Goal: Transaction & Acquisition: Subscribe to service/newsletter

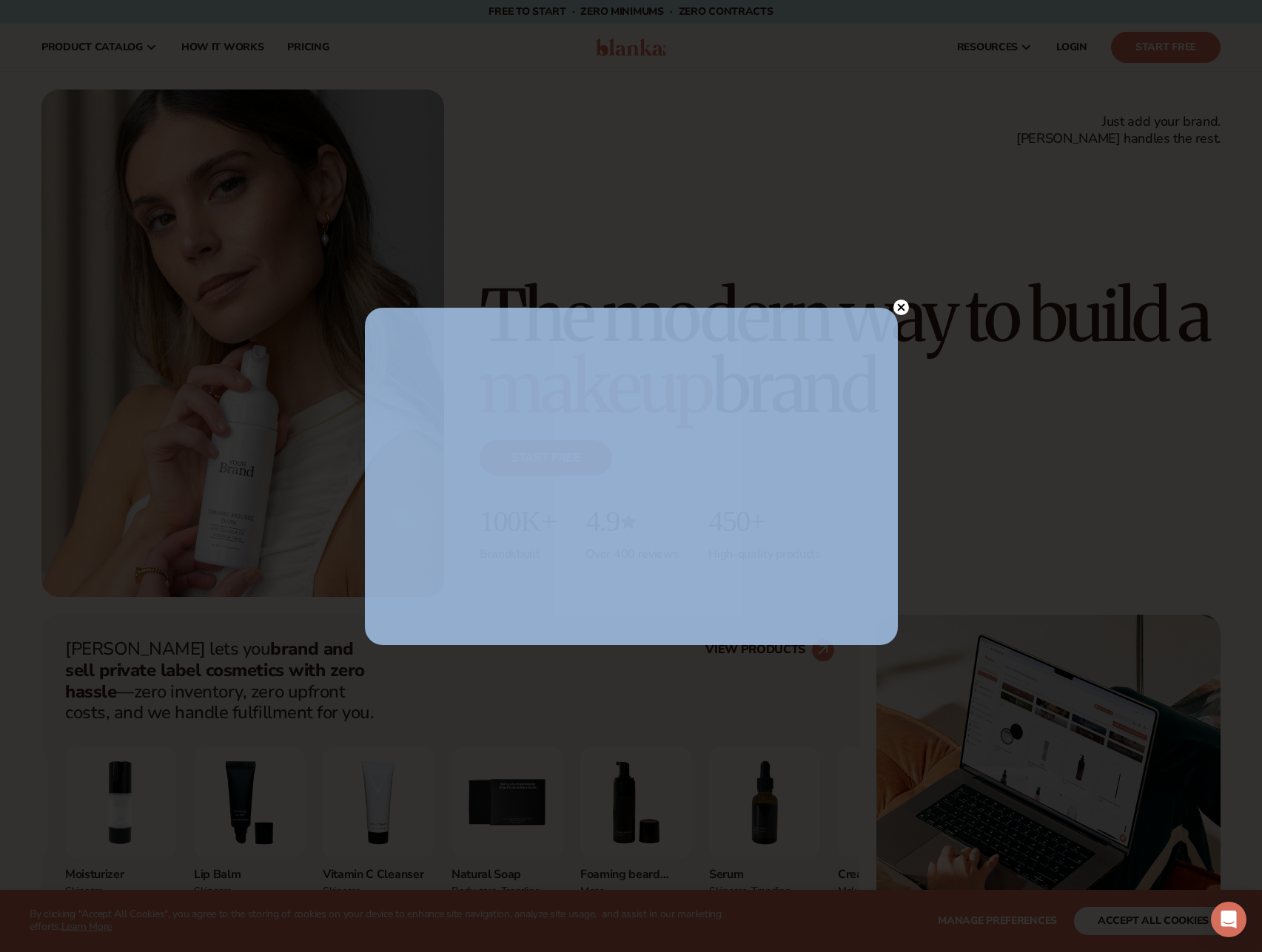
drag, startPoint x: 898, startPoint y: 275, endPoint x: 900, endPoint y: 303, distance: 28.1
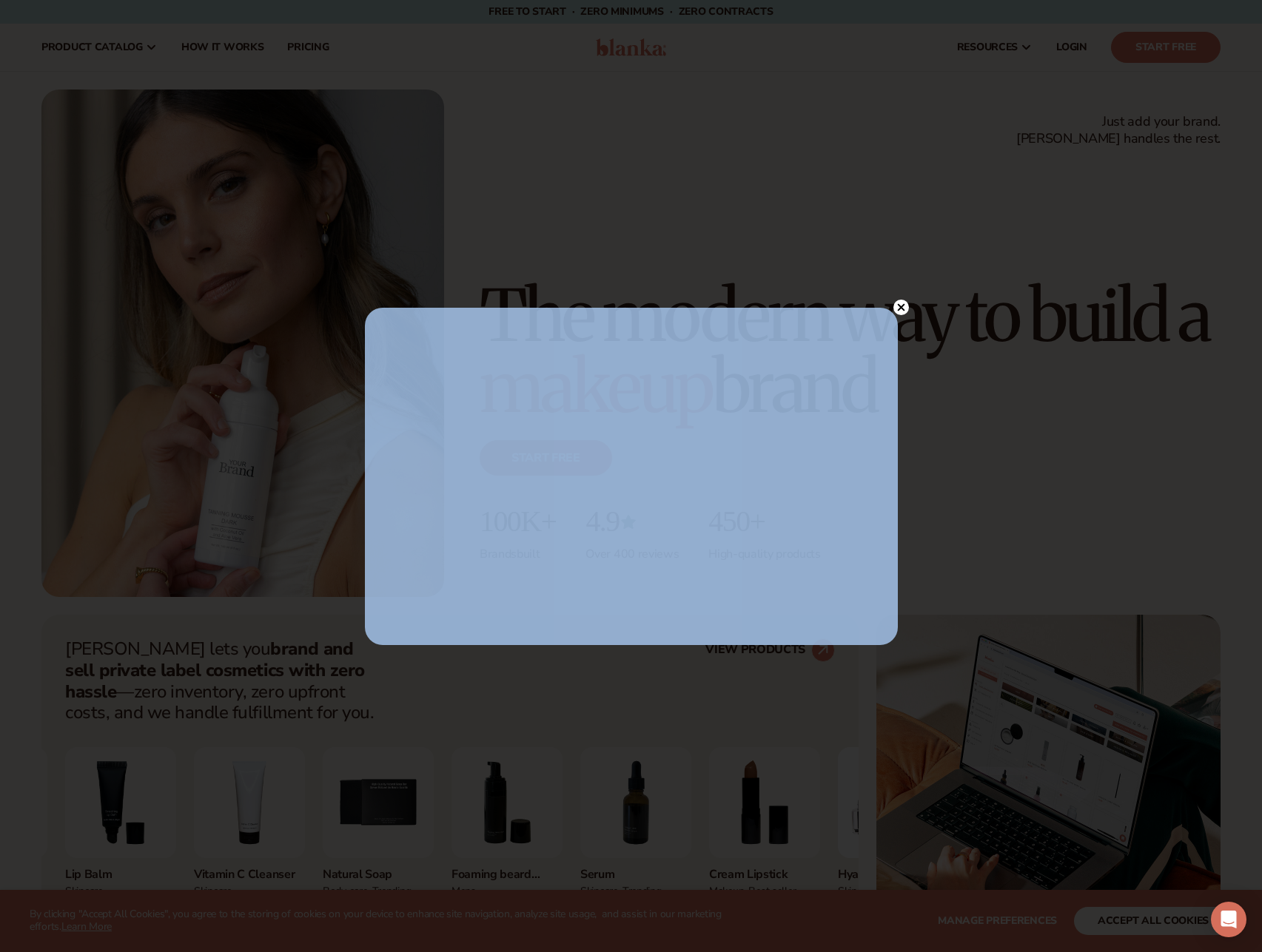
click at [902, 310] on icon at bounding box center [900, 308] width 8 height 8
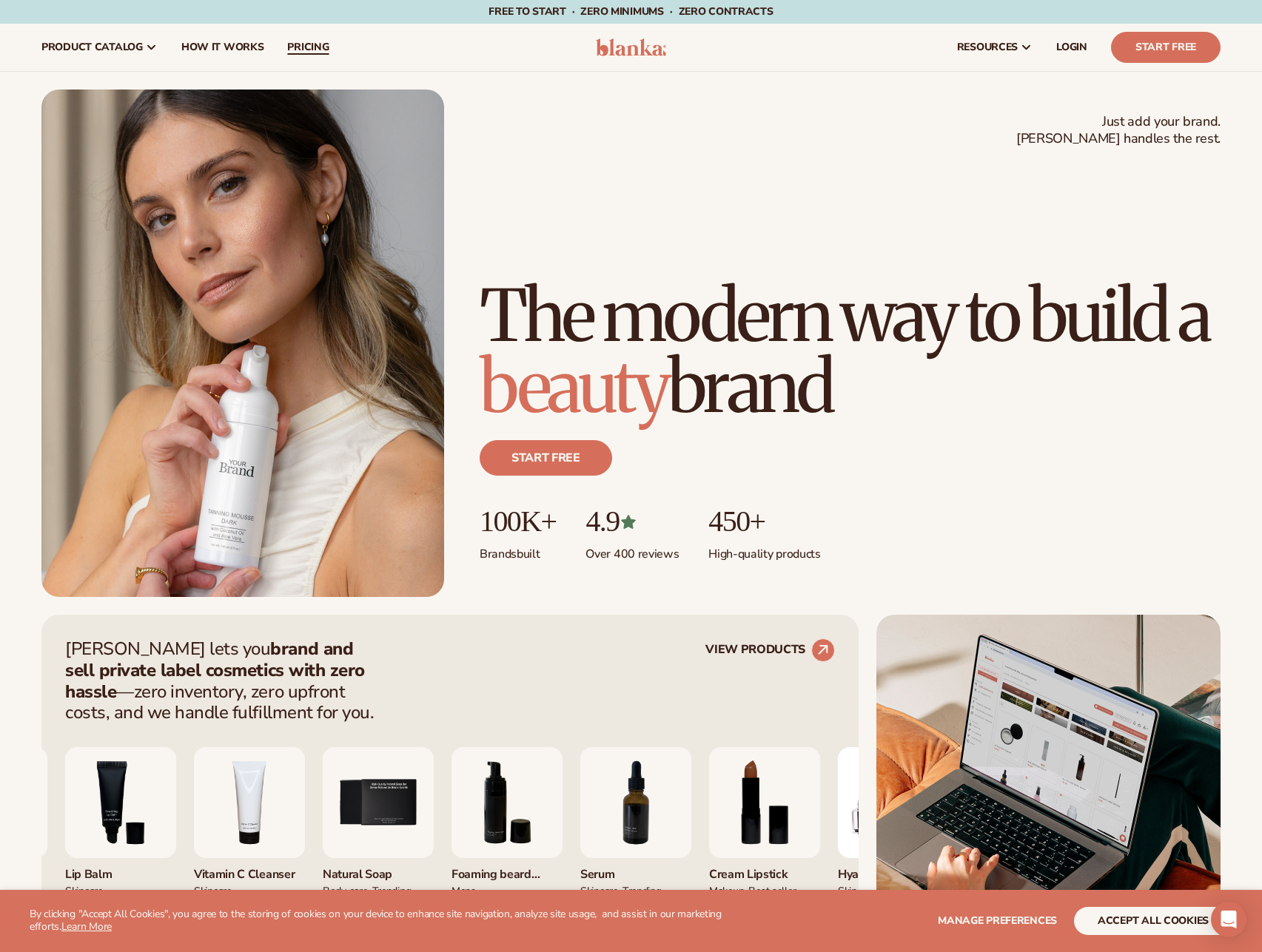
click at [313, 46] on span "pricing" at bounding box center [308, 47] width 41 height 11
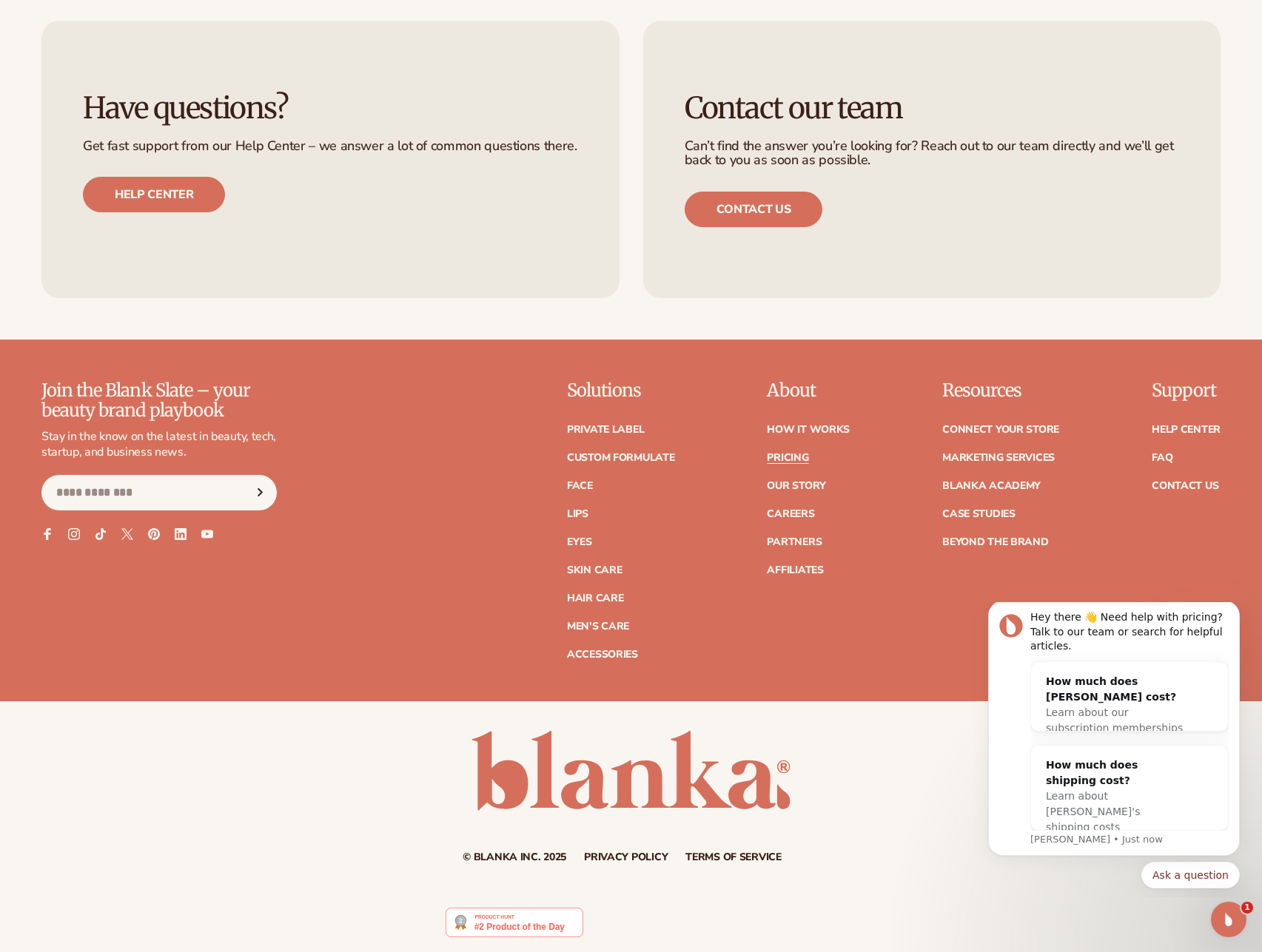
scroll to position [2922, 0]
click at [792, 427] on link "How It Works" at bounding box center [808, 429] width 83 height 11
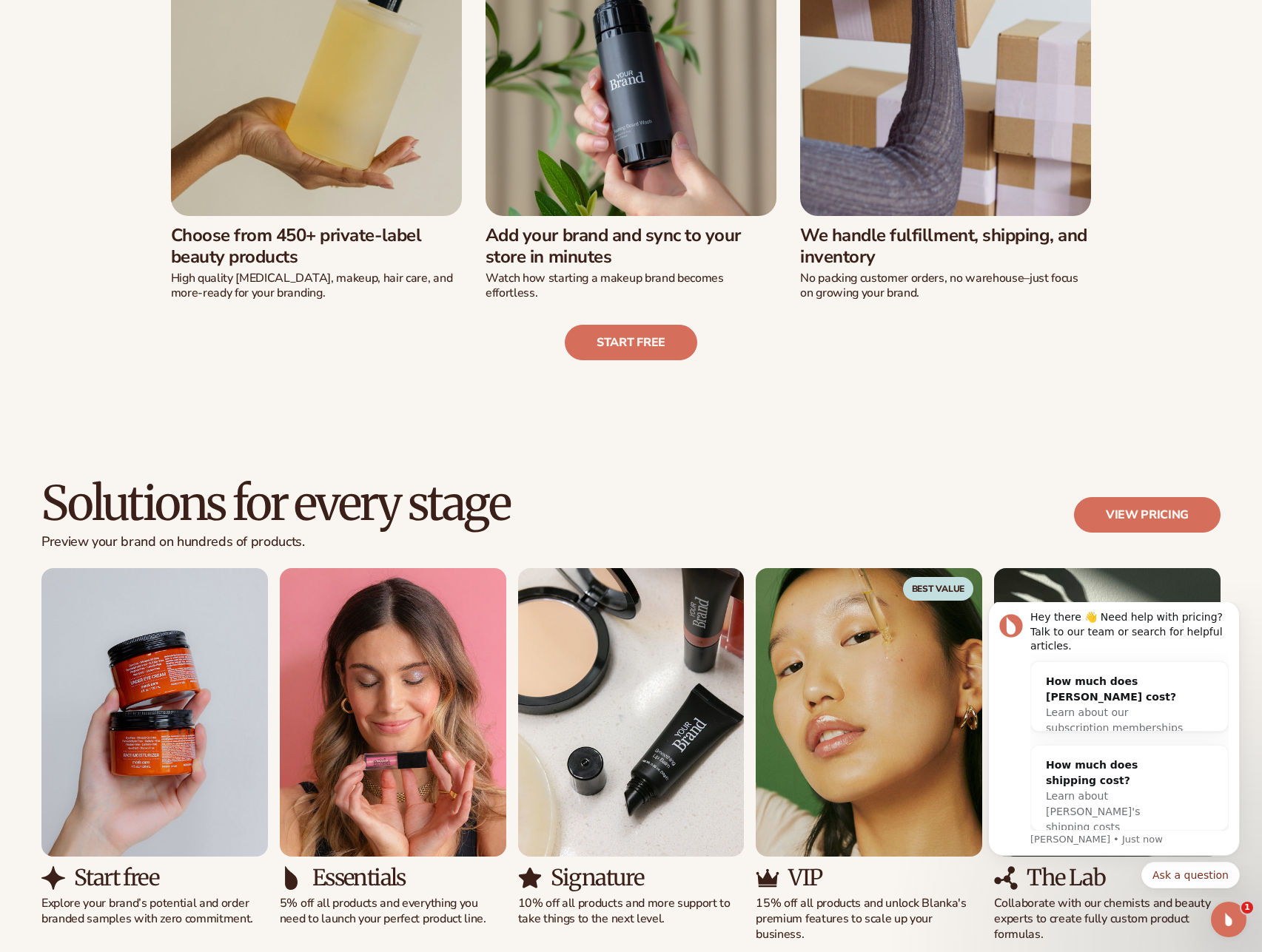
scroll to position [592, 0]
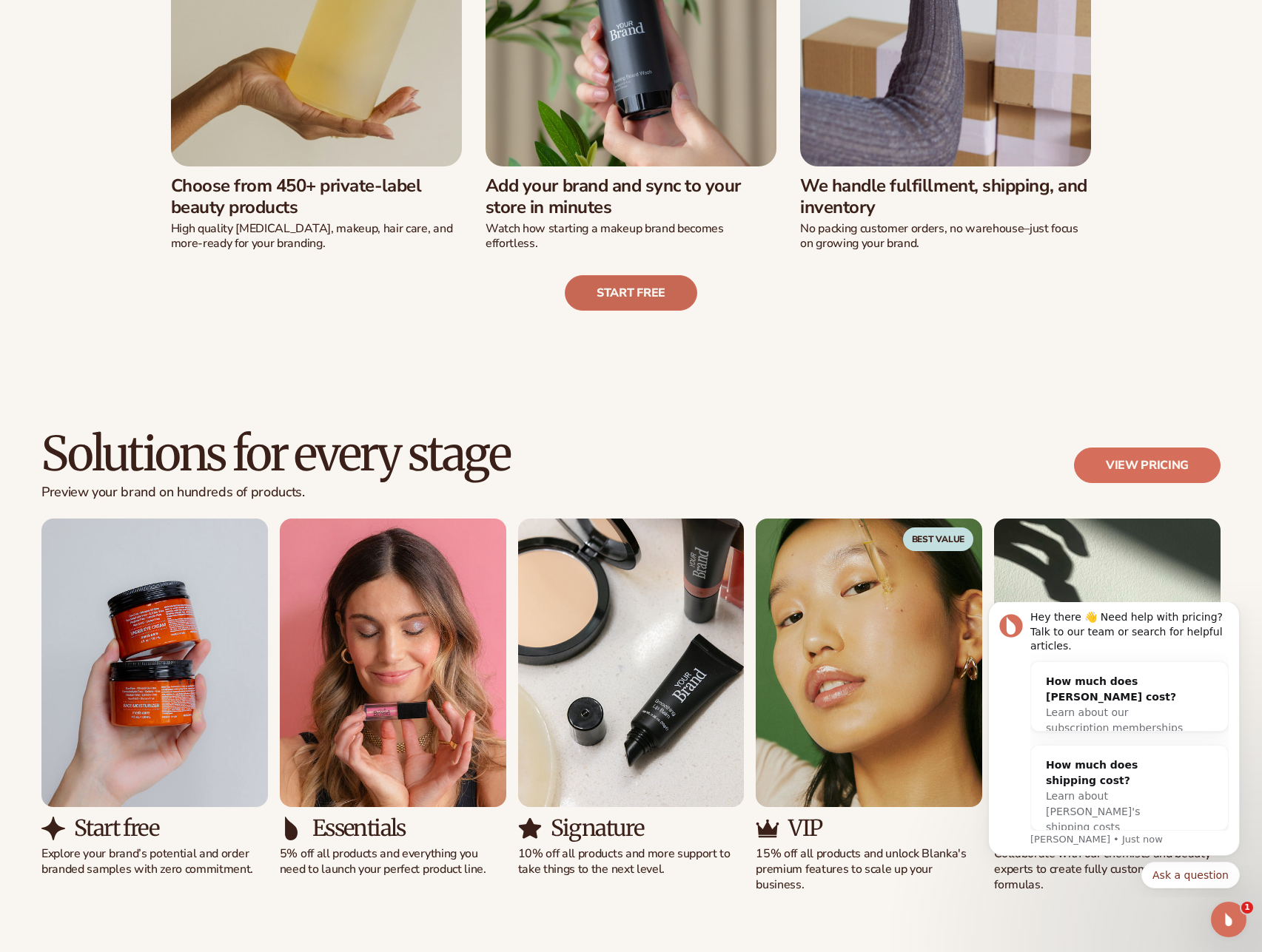
click at [640, 296] on link "Start free" at bounding box center [631, 293] width 132 height 35
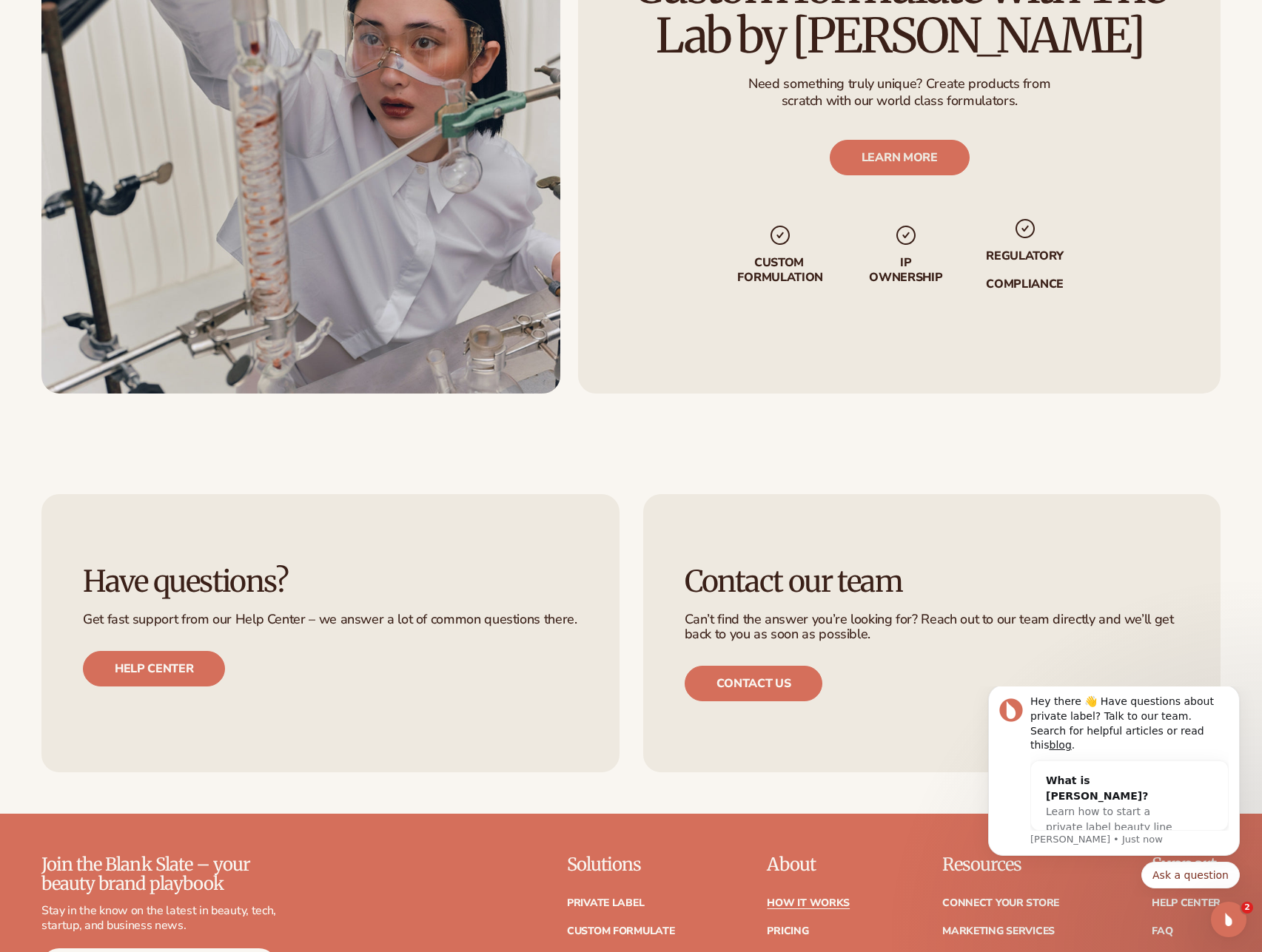
scroll to position [3107, 0]
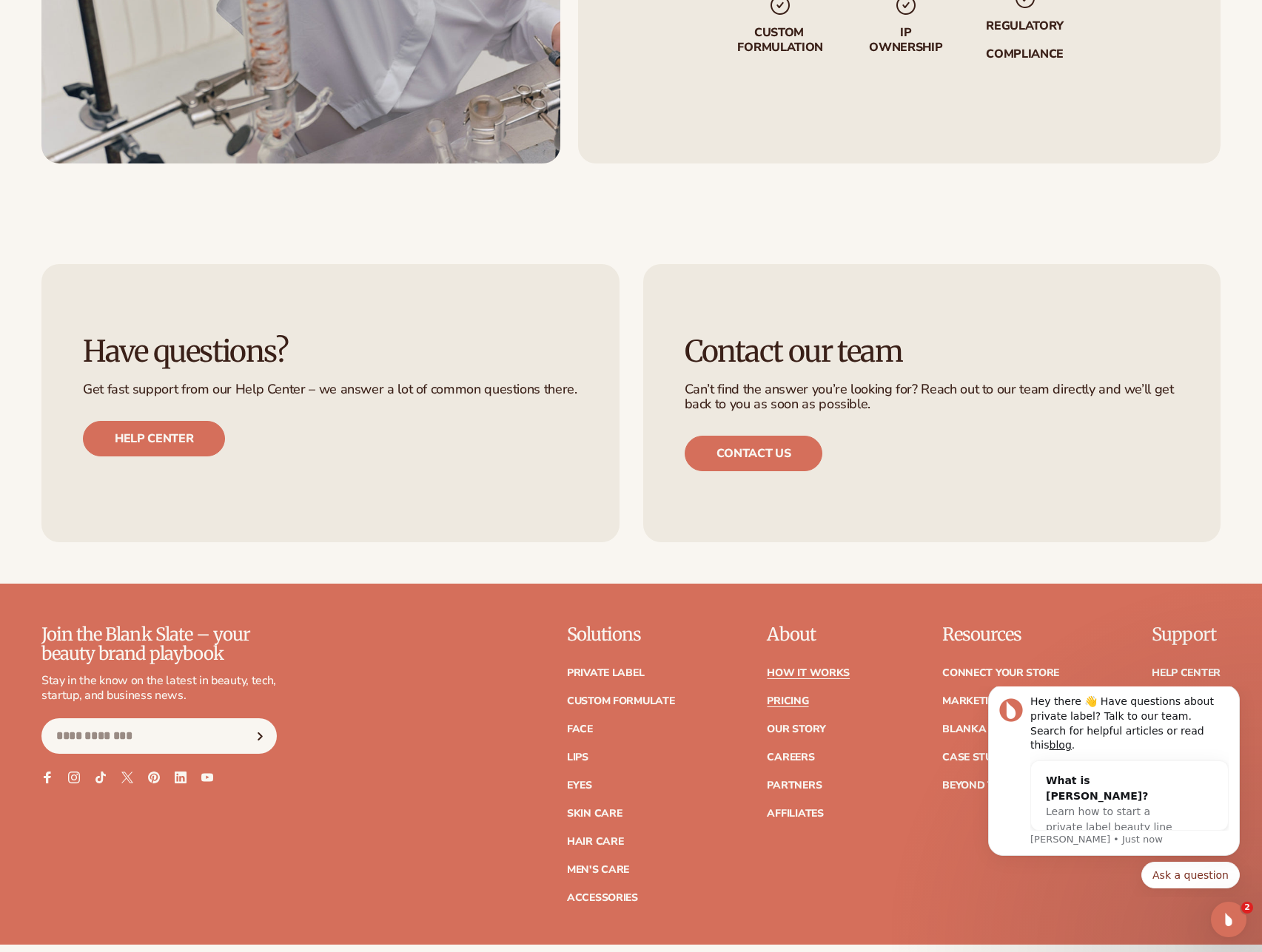
click at [790, 701] on link "Pricing" at bounding box center [787, 701] width 41 height 11
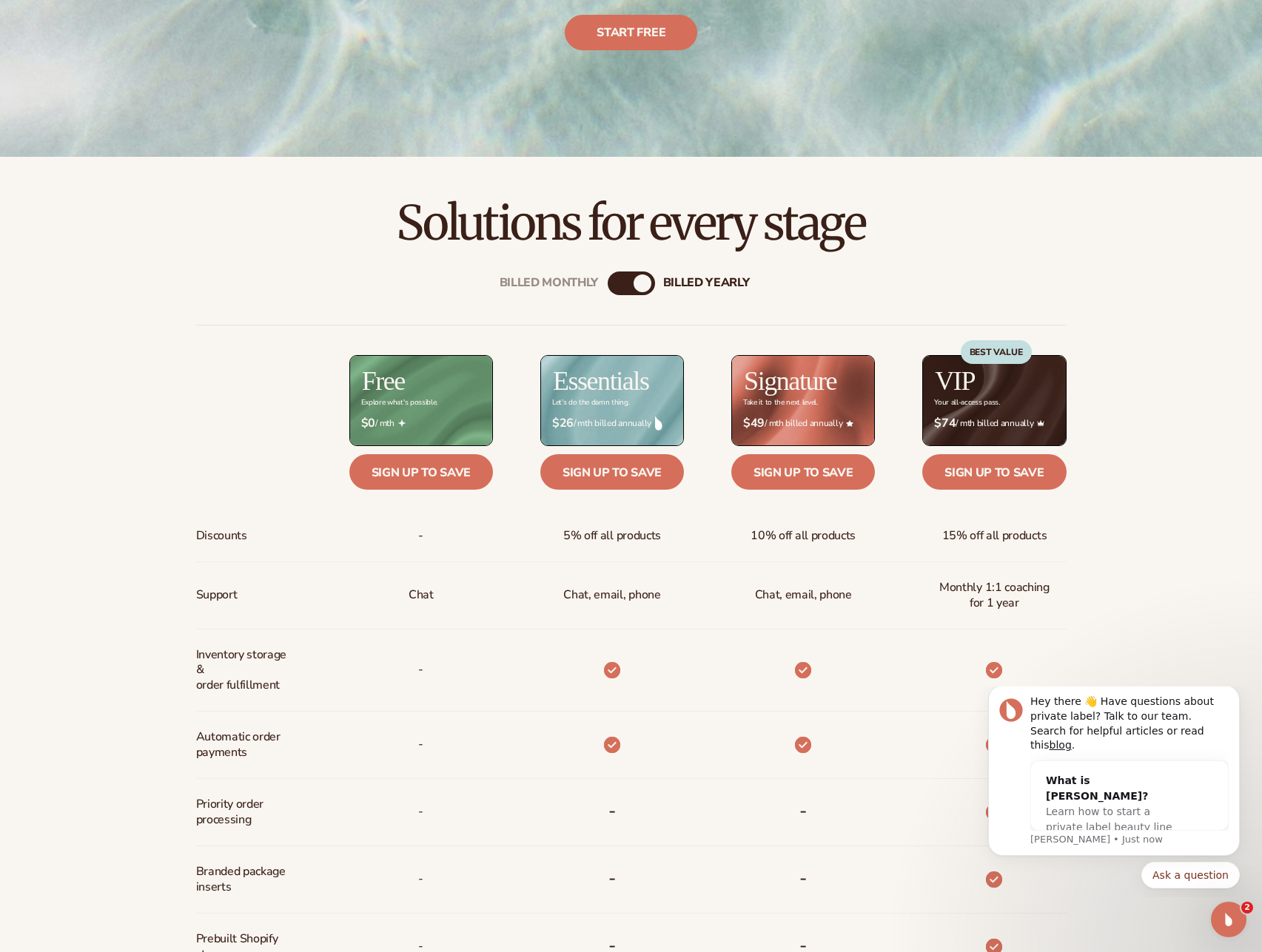
click at [625, 287] on div "Billed Monthly" at bounding box center [616, 283] width 18 height 18
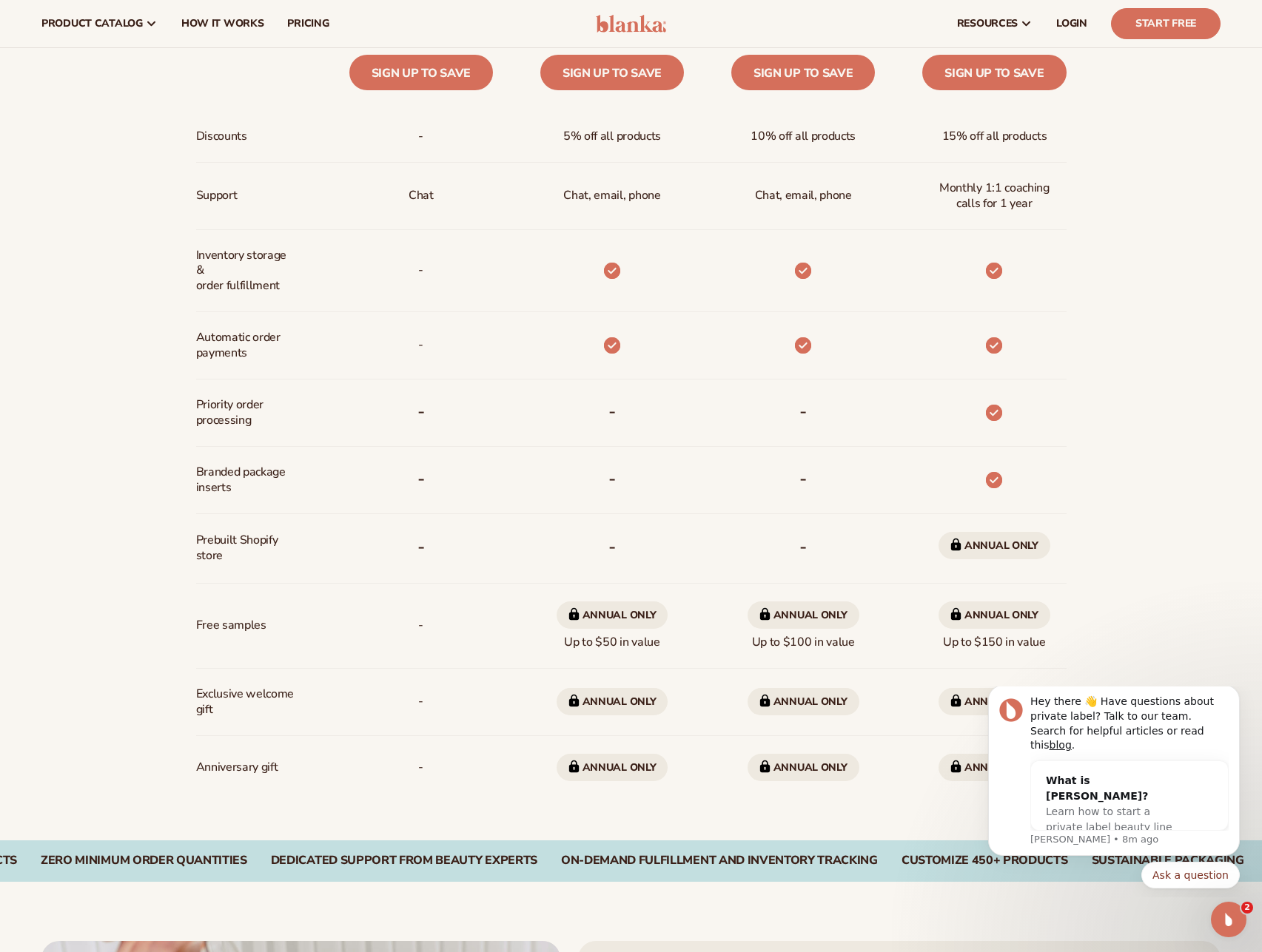
scroll to position [518, 0]
